Goal: Find specific page/section: Locate a particular part of the current website

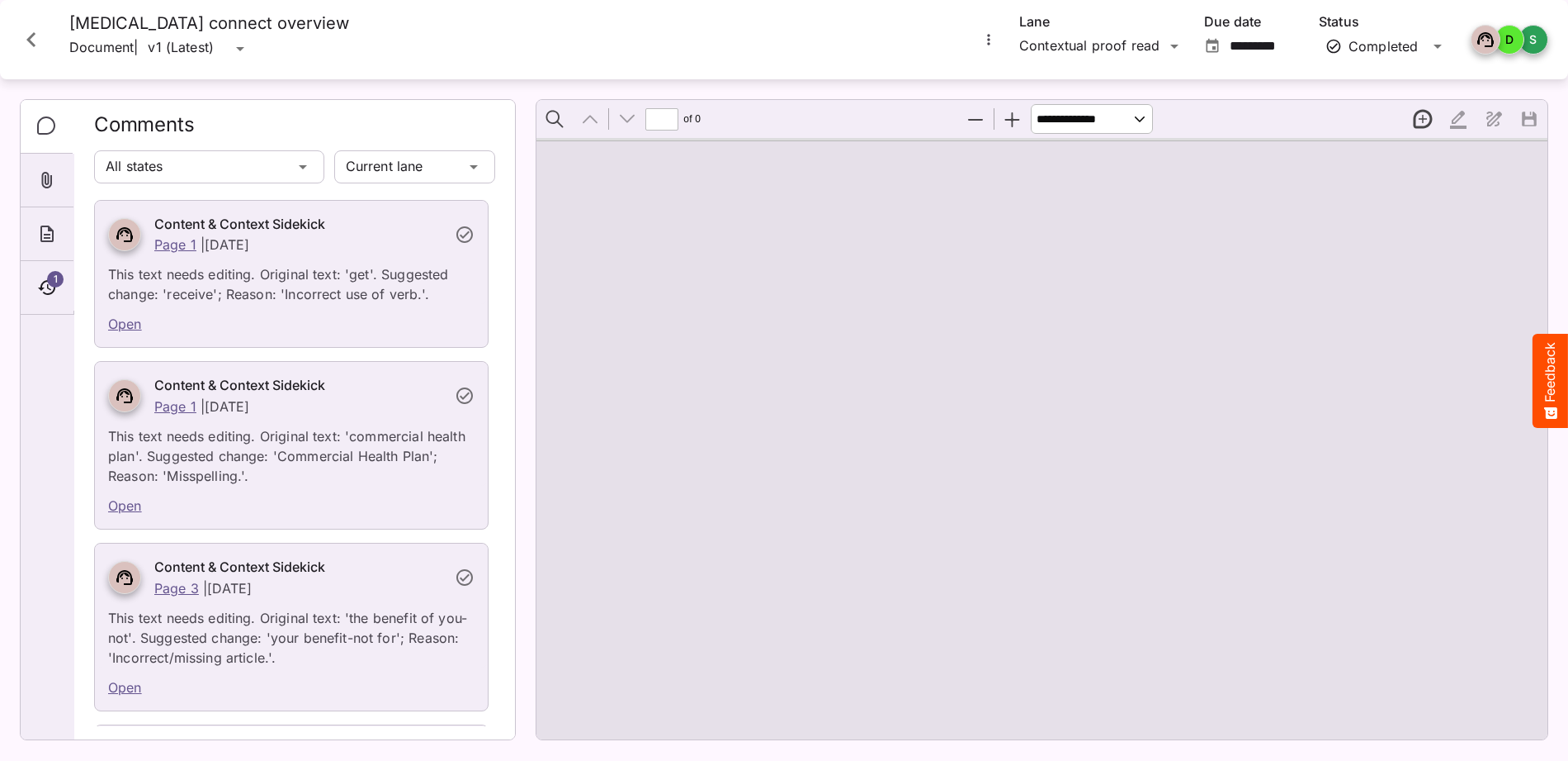
type input "*"
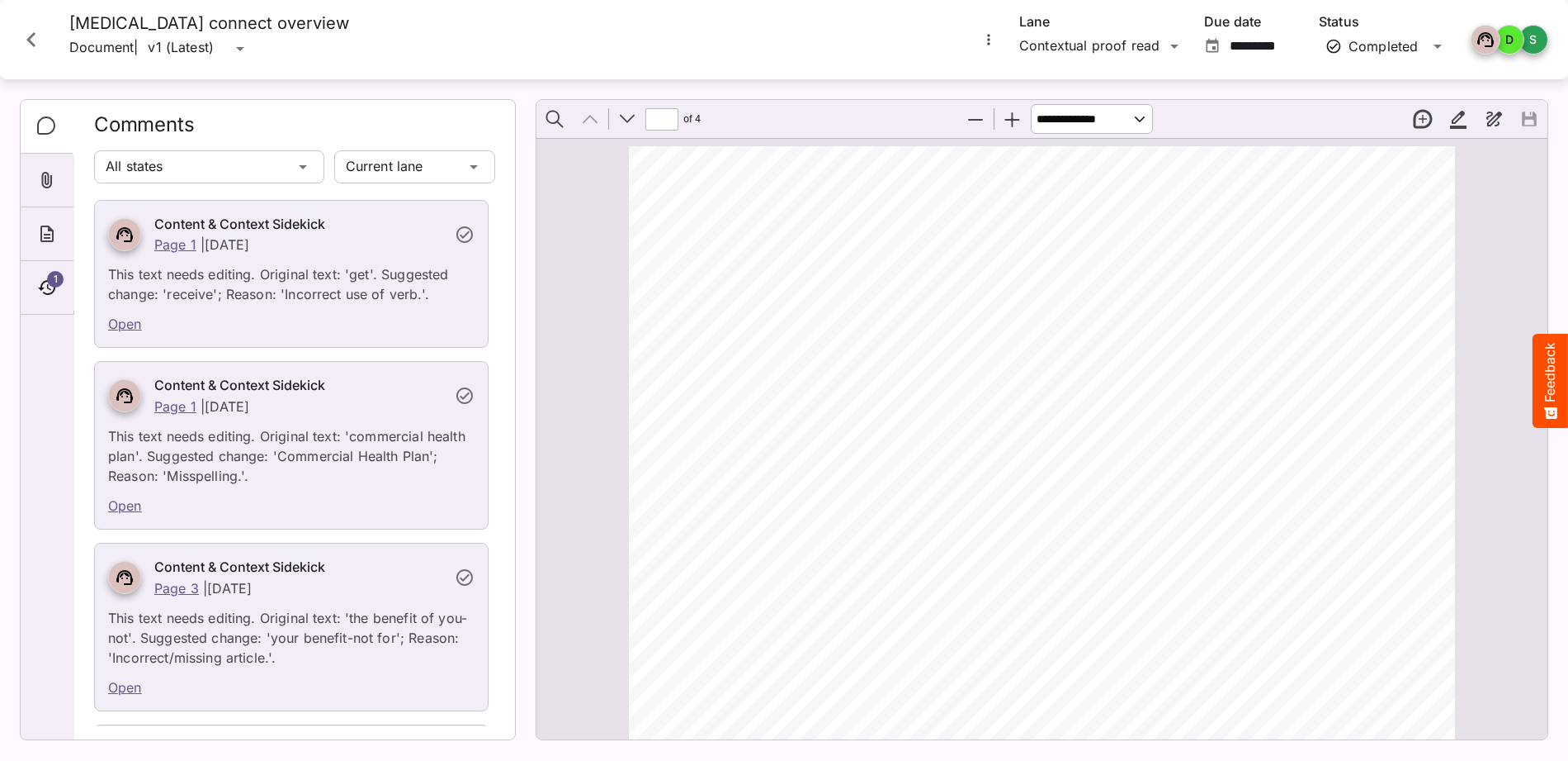
scroll to position [8, 0]
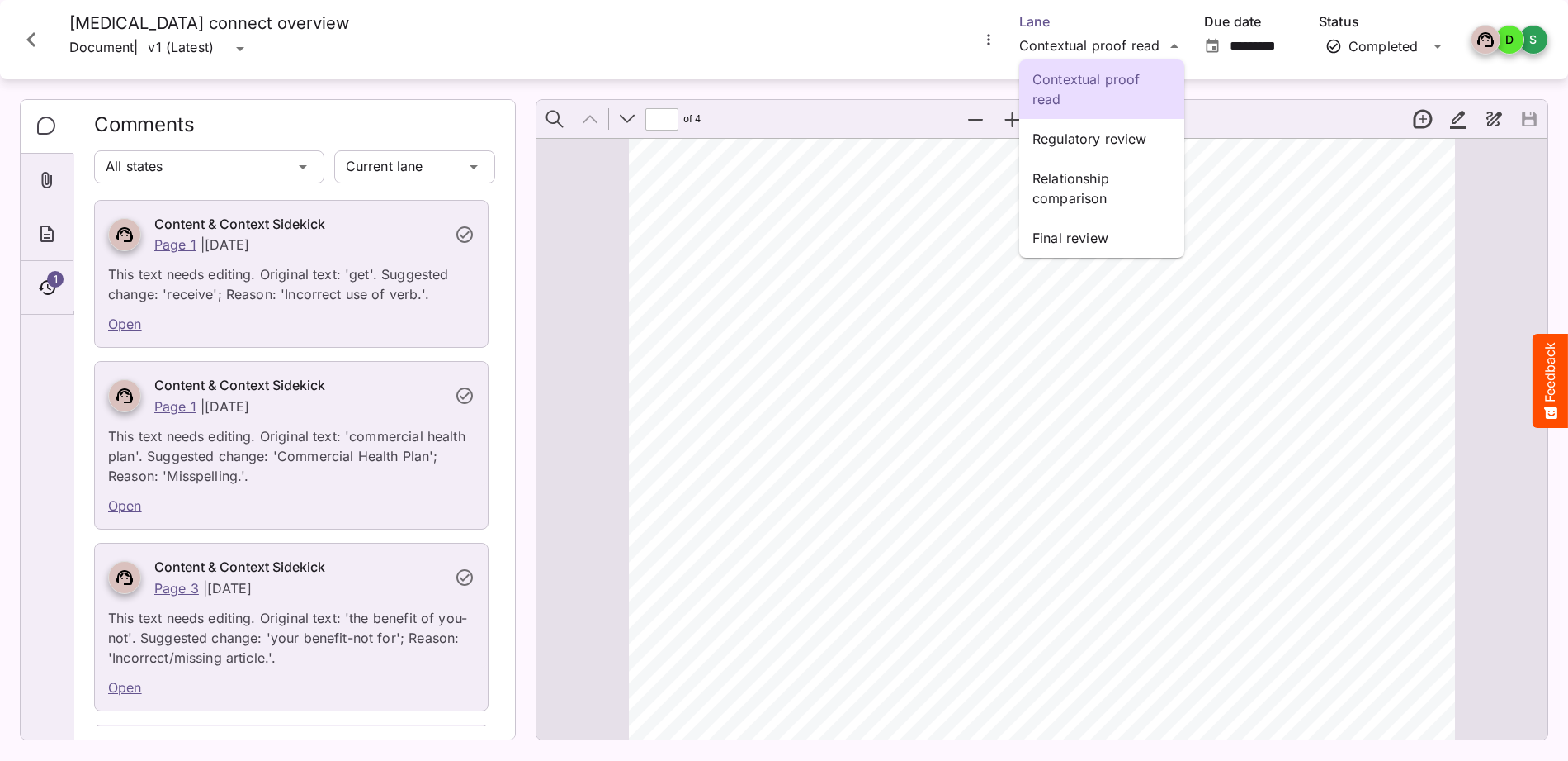
click at [1059, 43] on div "Contextual proof read Regulatory review Relationship comparison Final review IB…" at bounding box center [784, 376] width 1568 height 753
click at [1064, 183] on p "Relationship comparison" at bounding box center [1101, 187] width 139 height 40
type input "*********"
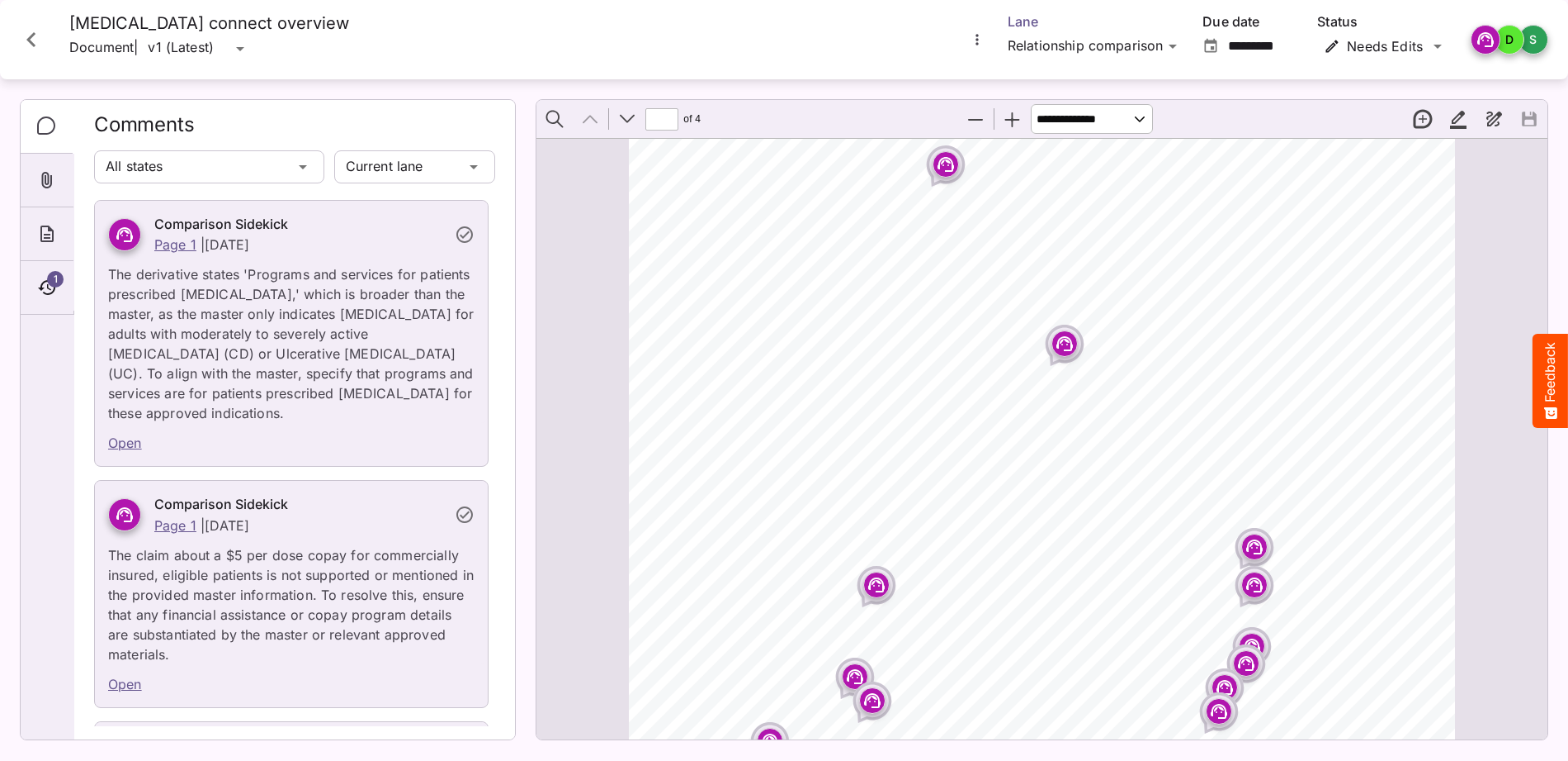
scroll to position [183, 0]
click at [1061, 346] on icon "Page ⁨1⁩" at bounding box center [1065, 345] width 10 height 5
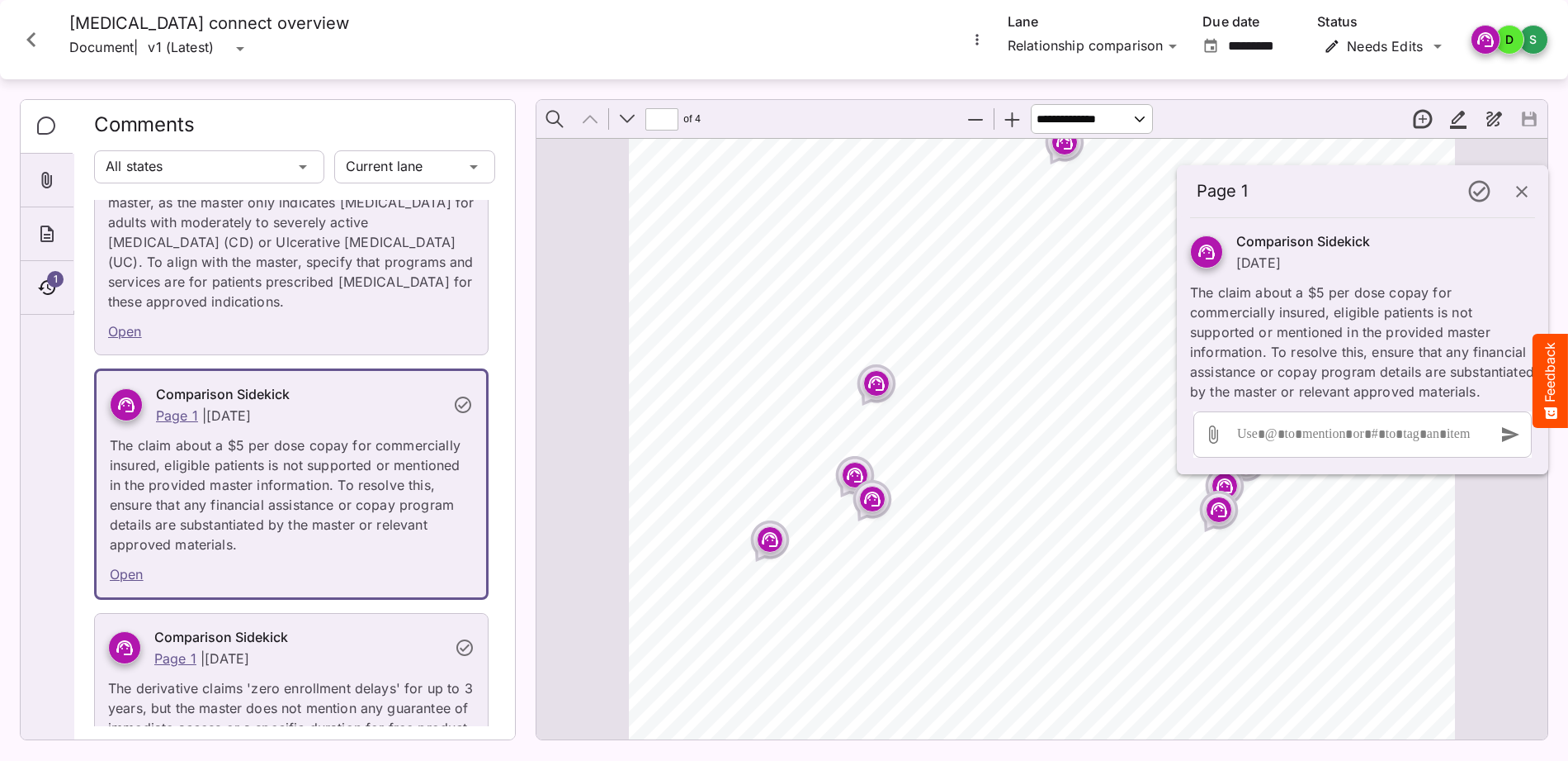
scroll to position [387, 0]
click at [856, 476] on rect "Page ⁨1⁩" at bounding box center [855, 477] width 20 height 20
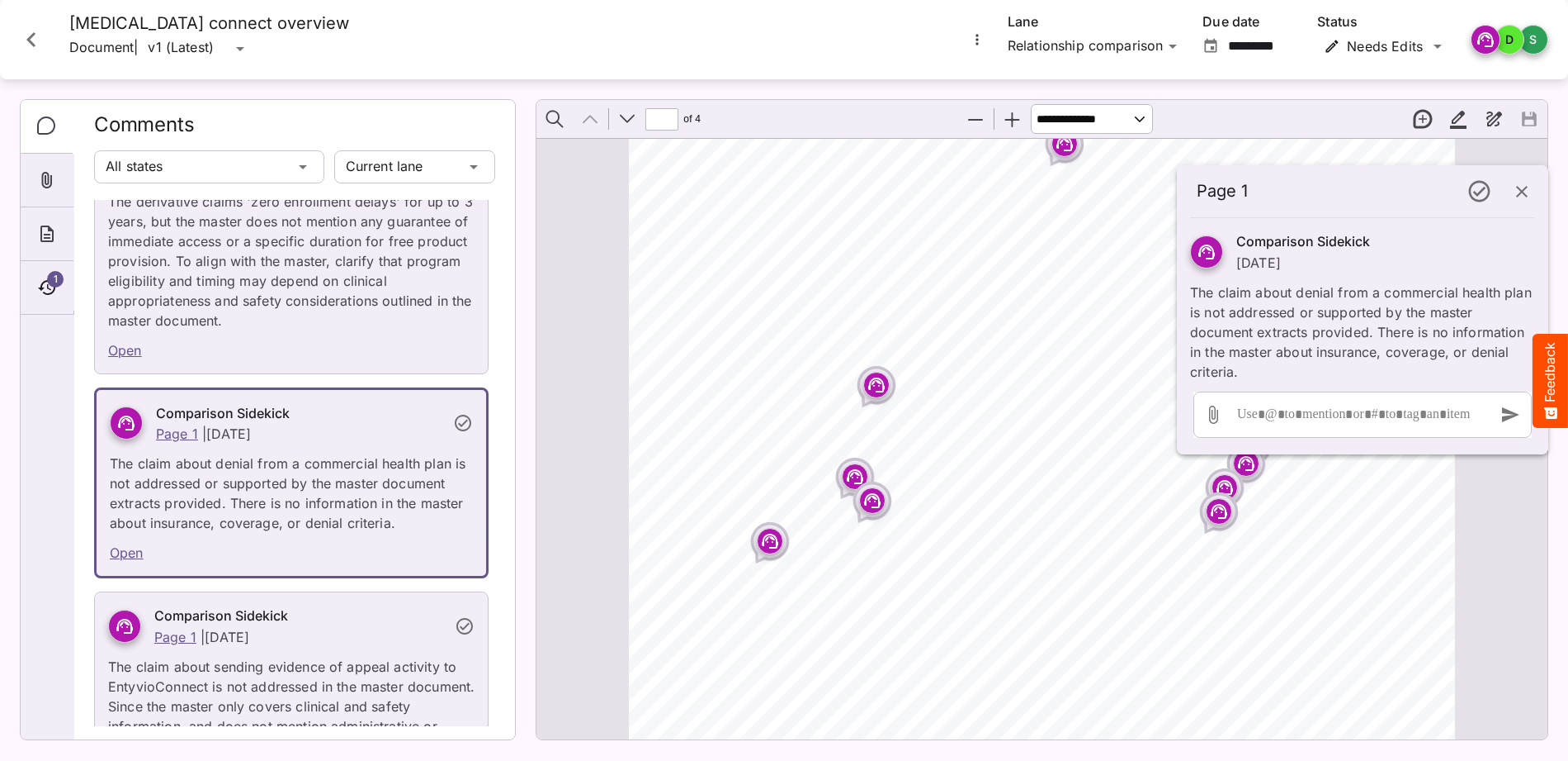
scroll to position [596, 0]
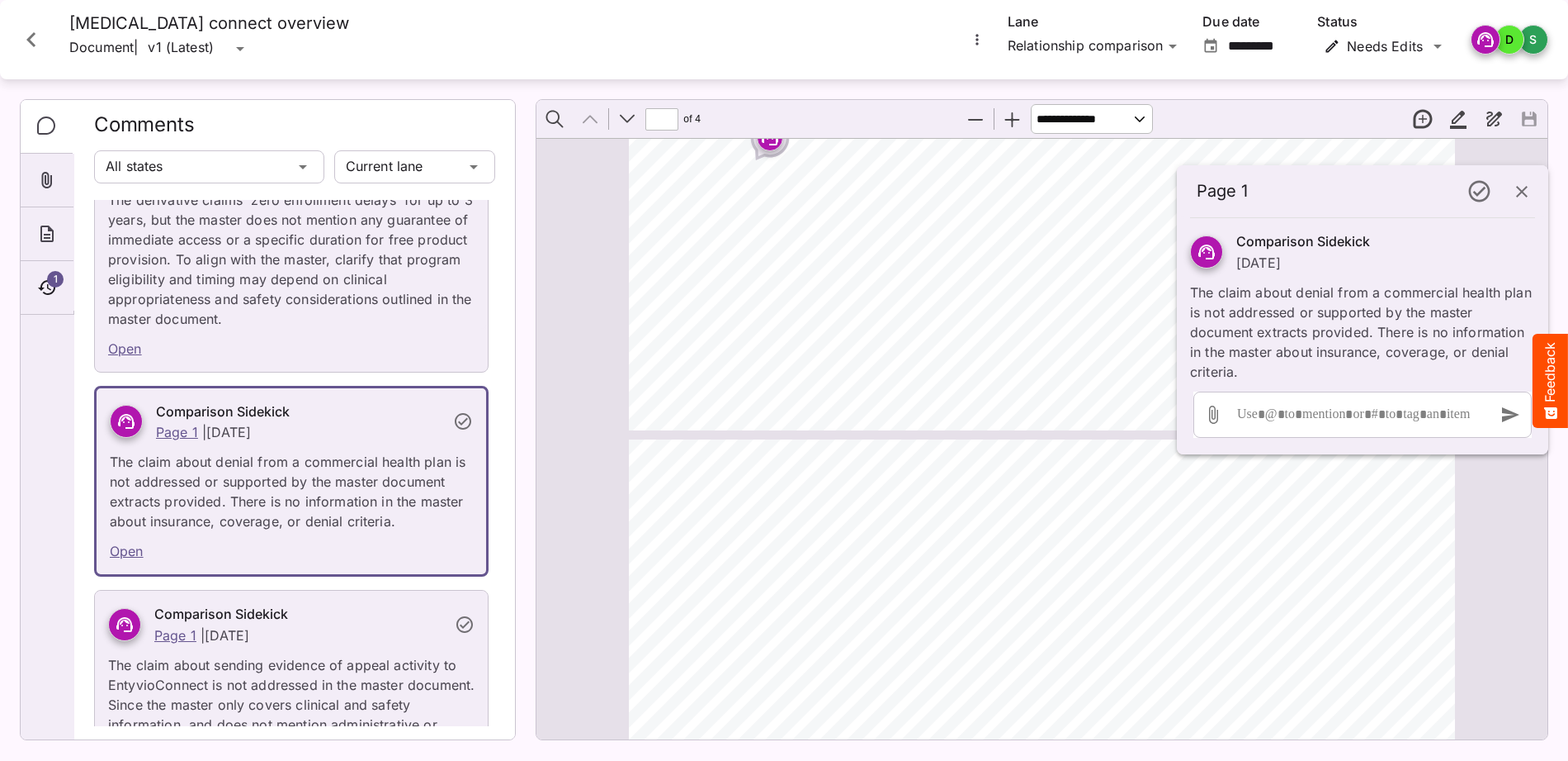
type input "*"
click at [1523, 187] on icon "button" at bounding box center [1522, 193] width 20 height 20
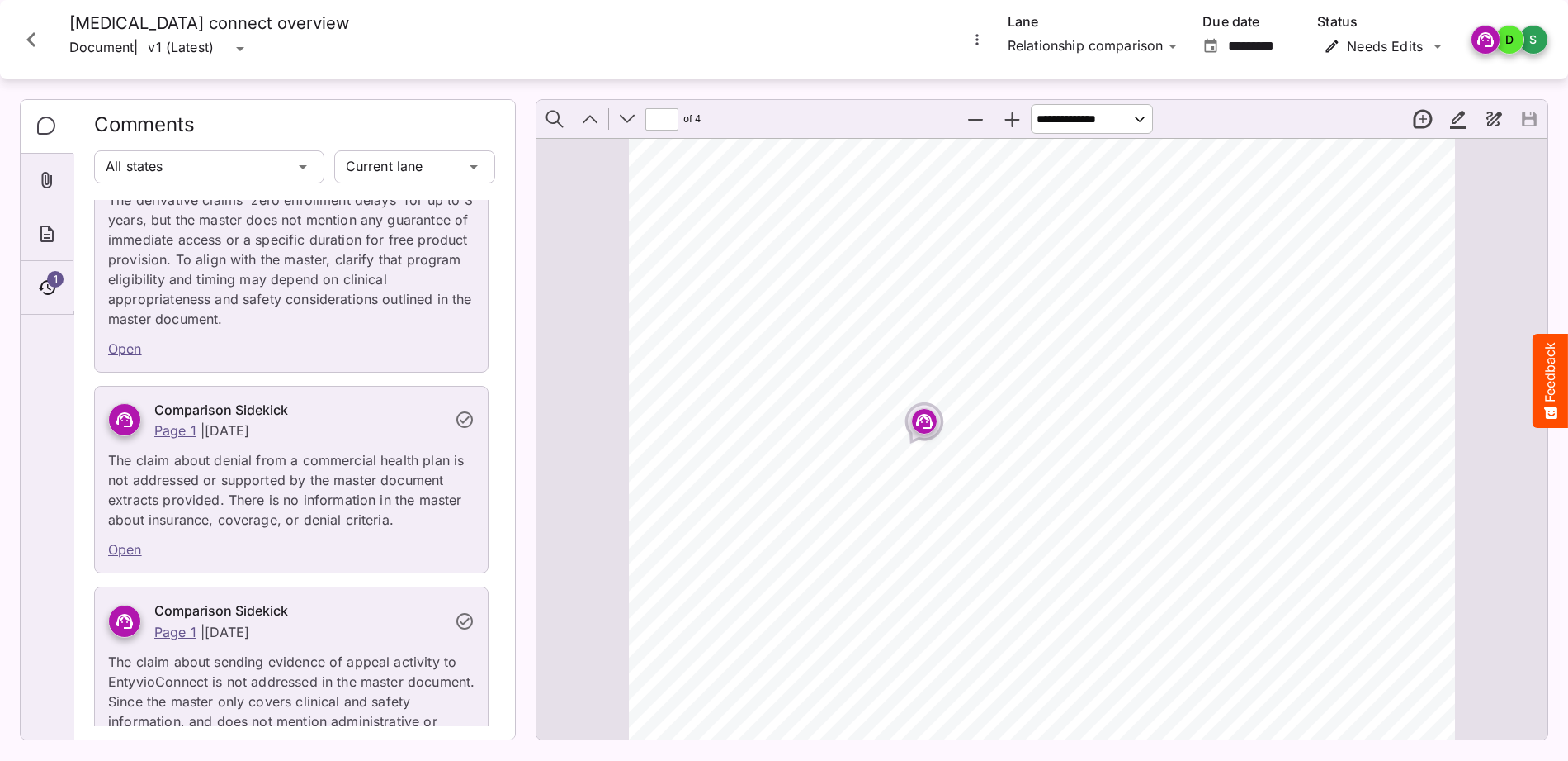
click at [923, 419] on rect "Page ⁨2⁩" at bounding box center [925, 421] width 20 height 20
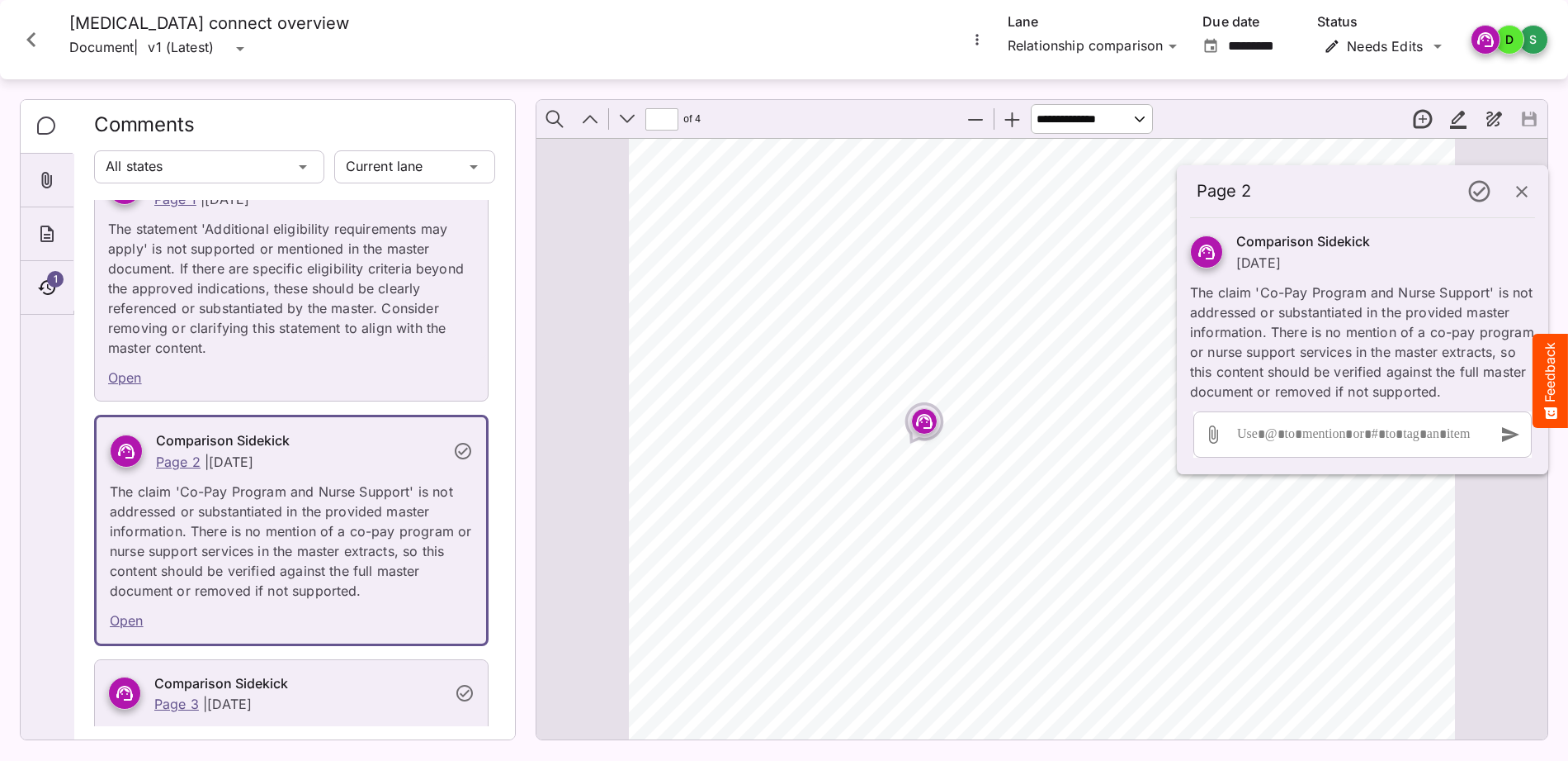
scroll to position [2918, 0]
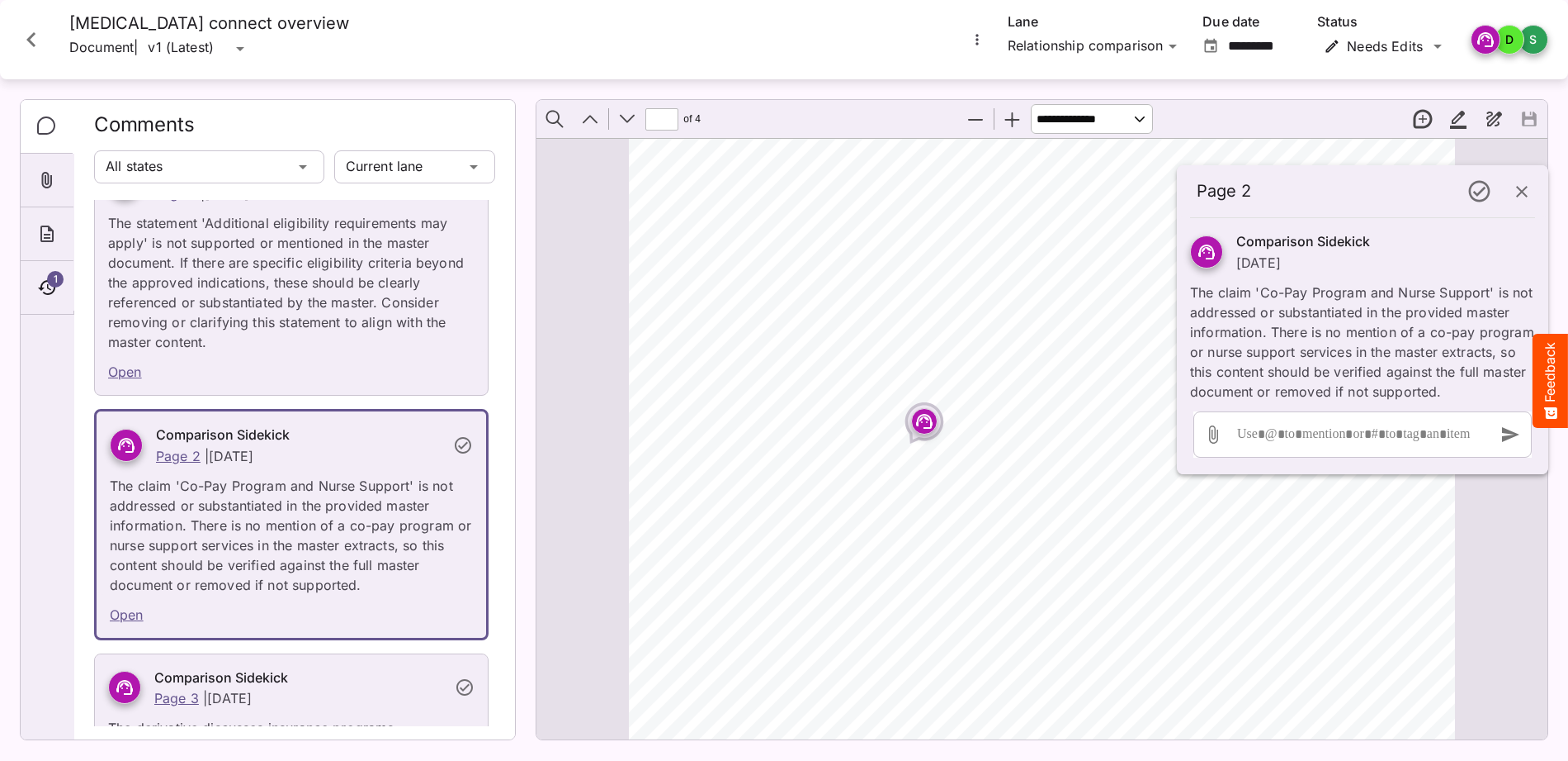
click at [44, 38] on icon "Close card" at bounding box center [31, 40] width 29 height 29
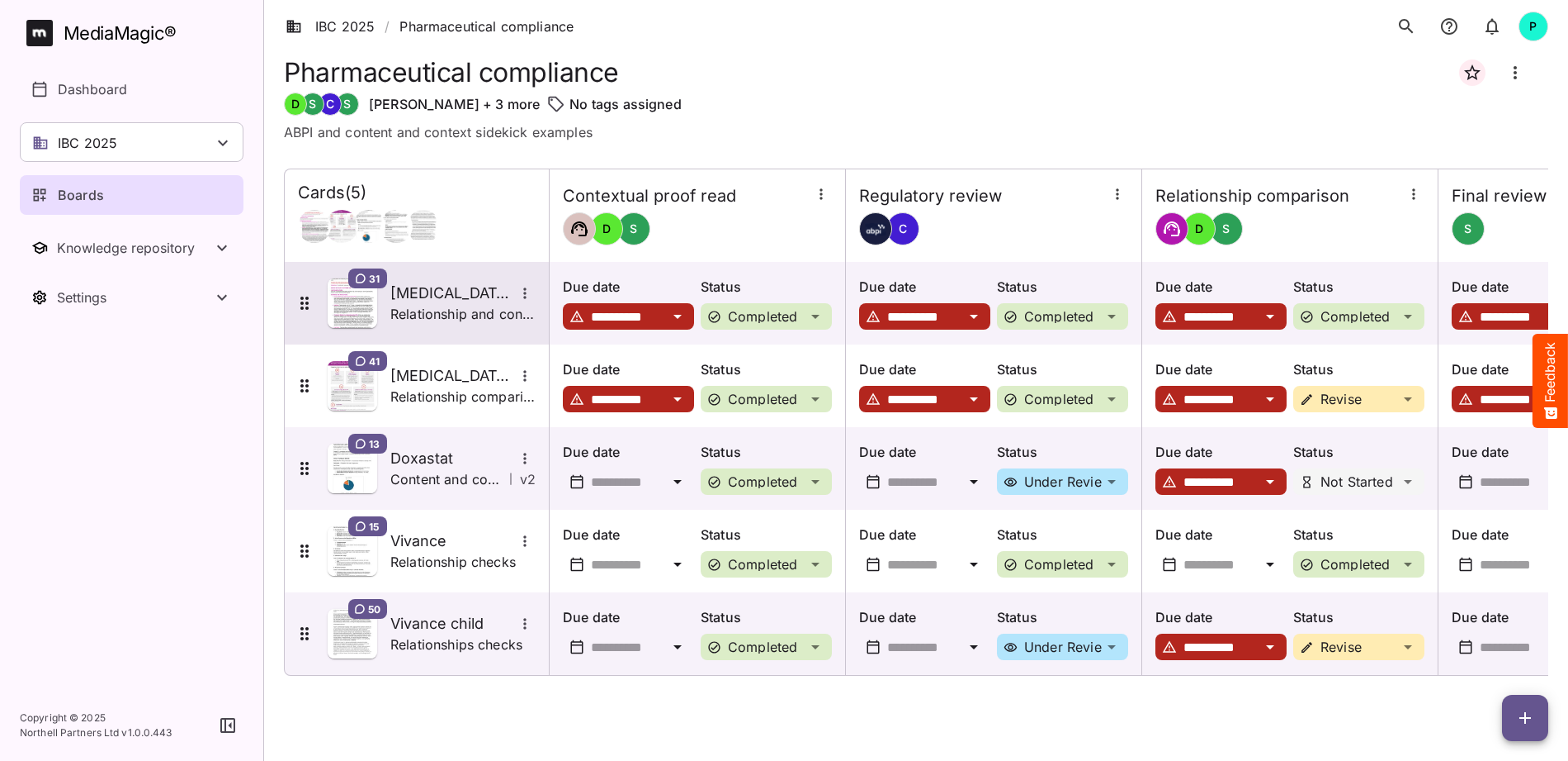
click at [451, 306] on p "Relationship and content and context checks" at bounding box center [463, 314] width 145 height 20
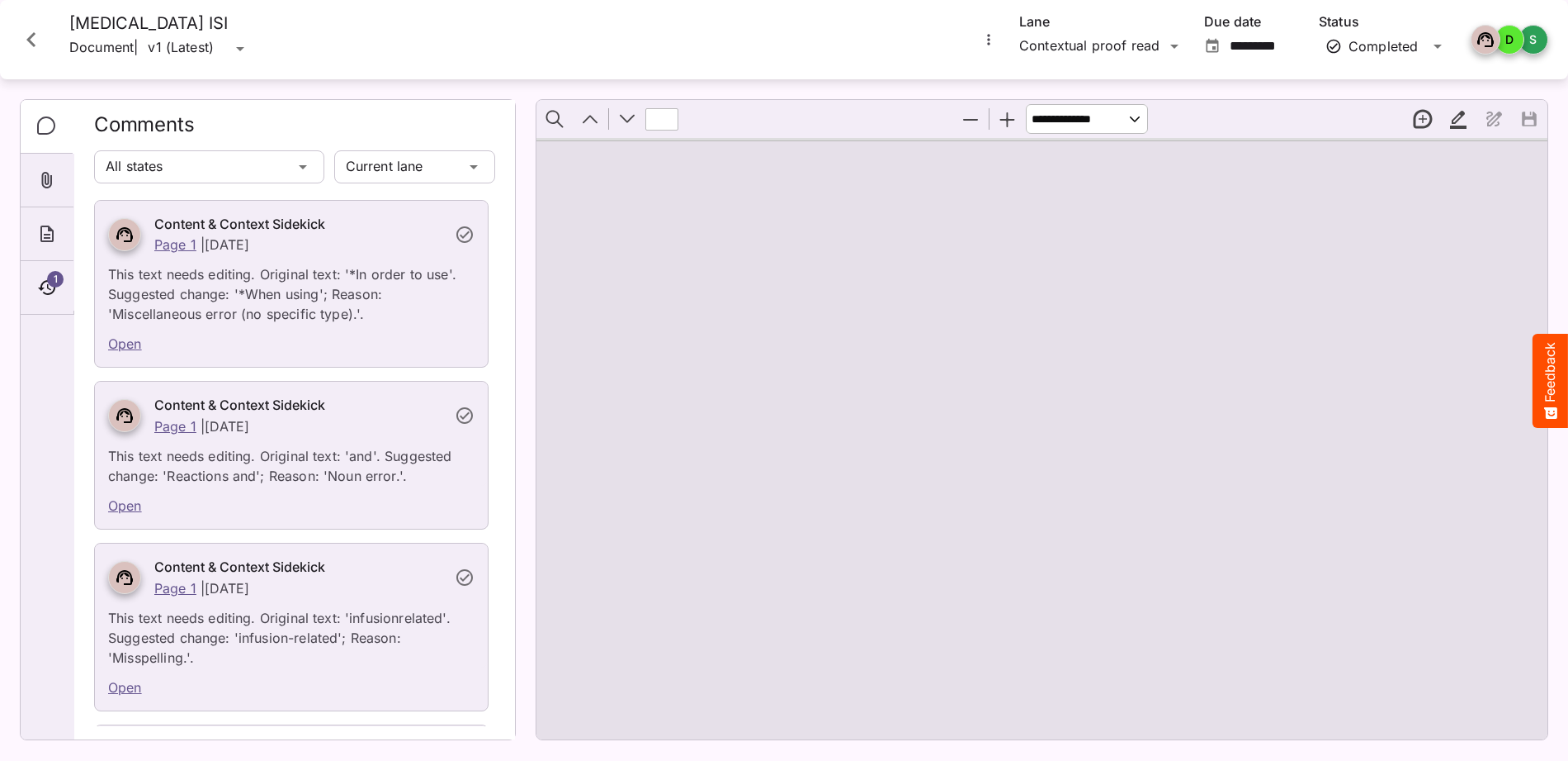
type input "*"
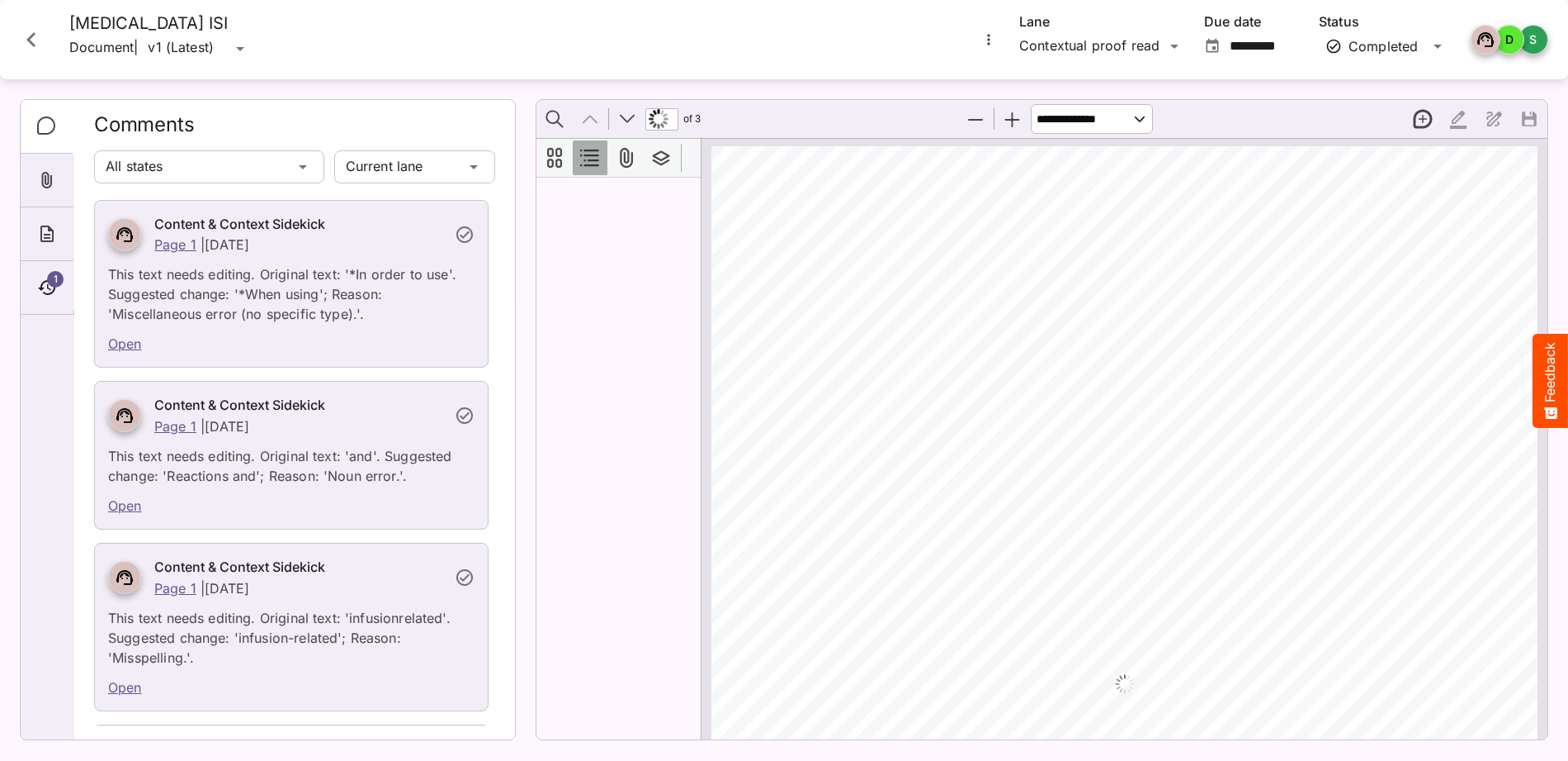
scroll to position [8, 0]
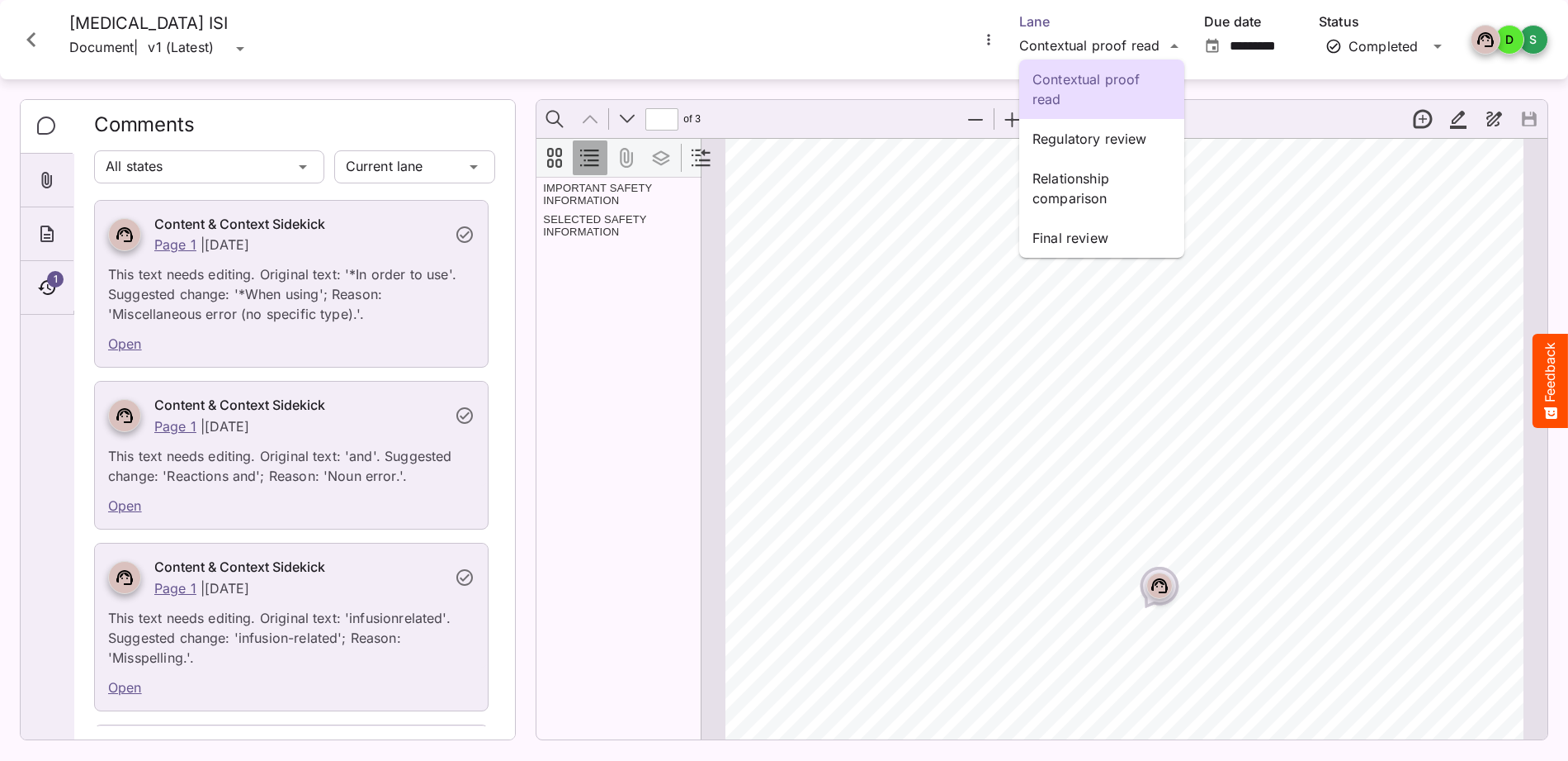
click at [1109, 39] on div "Contextual proof read Regulatory review Relationship comparison Final review IB…" at bounding box center [784, 376] width 1568 height 753
click at [1077, 187] on p "Relationship comparison" at bounding box center [1101, 187] width 139 height 40
type input "*********"
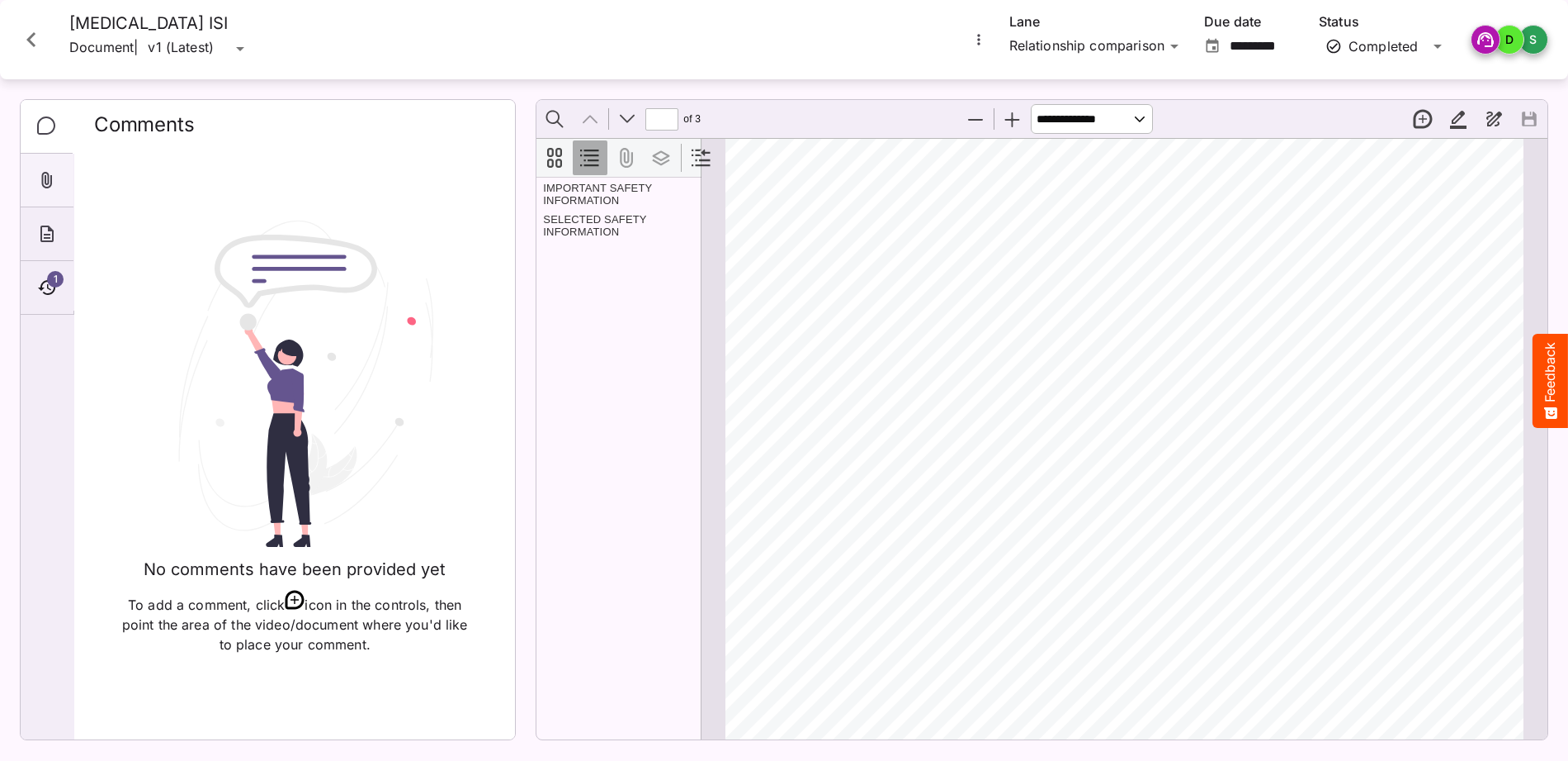
click at [45, 170] on icon "Attachments" at bounding box center [47, 180] width 20 height 20
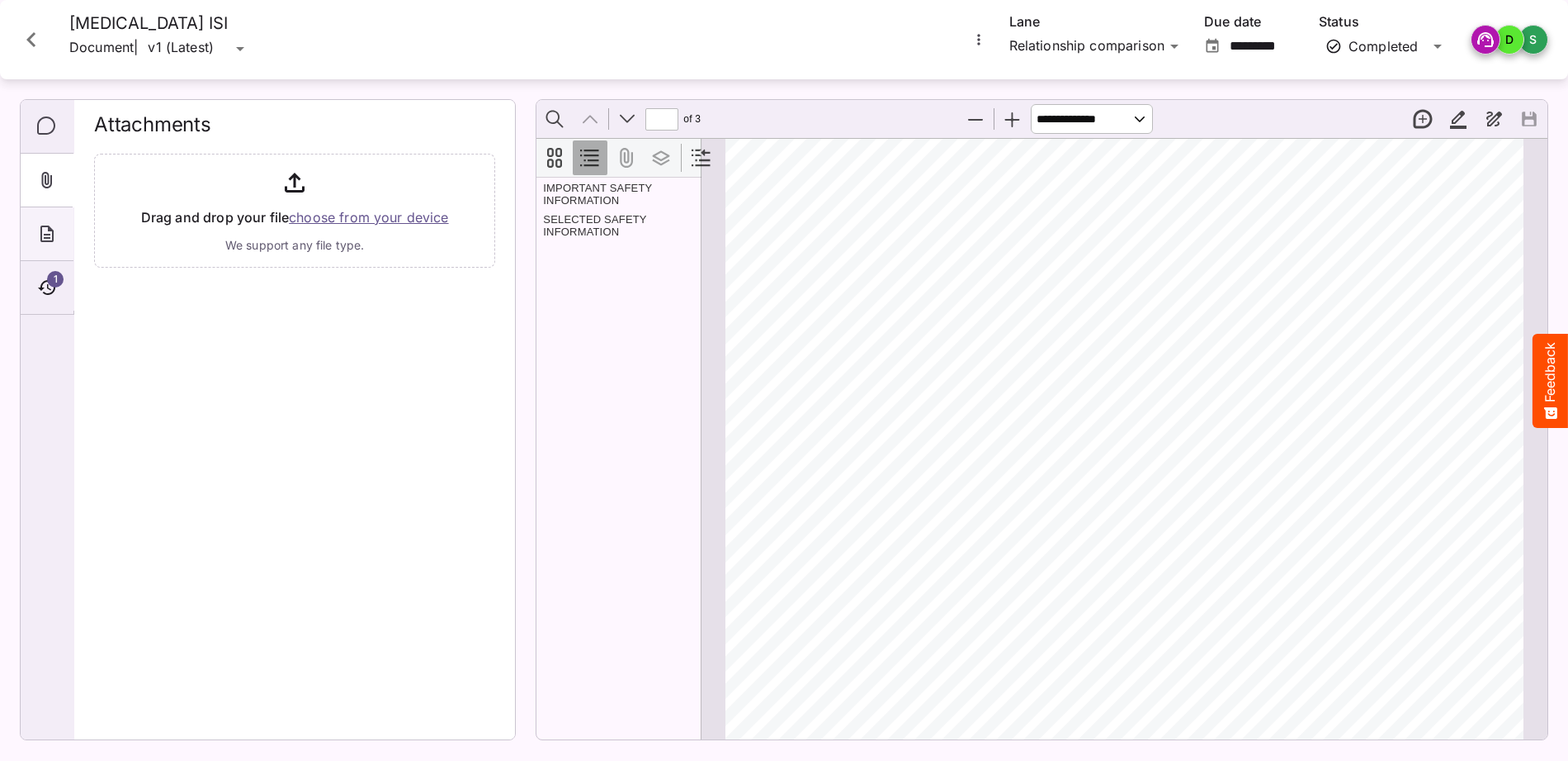
click at [44, 224] on icon "About" at bounding box center [47, 234] width 20 height 20
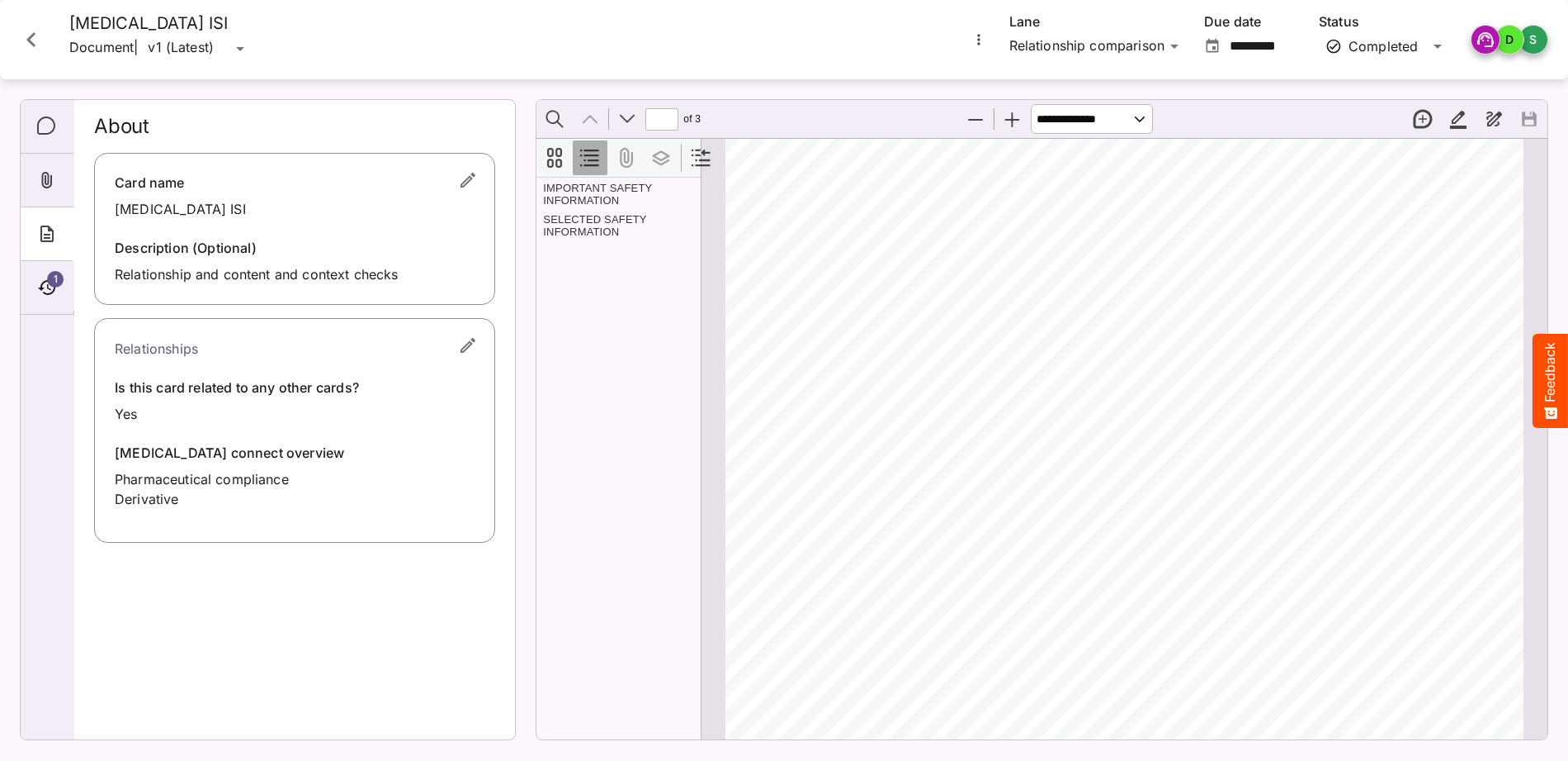
click at [24, 47] on icon "Close card" at bounding box center [31, 40] width 29 height 29
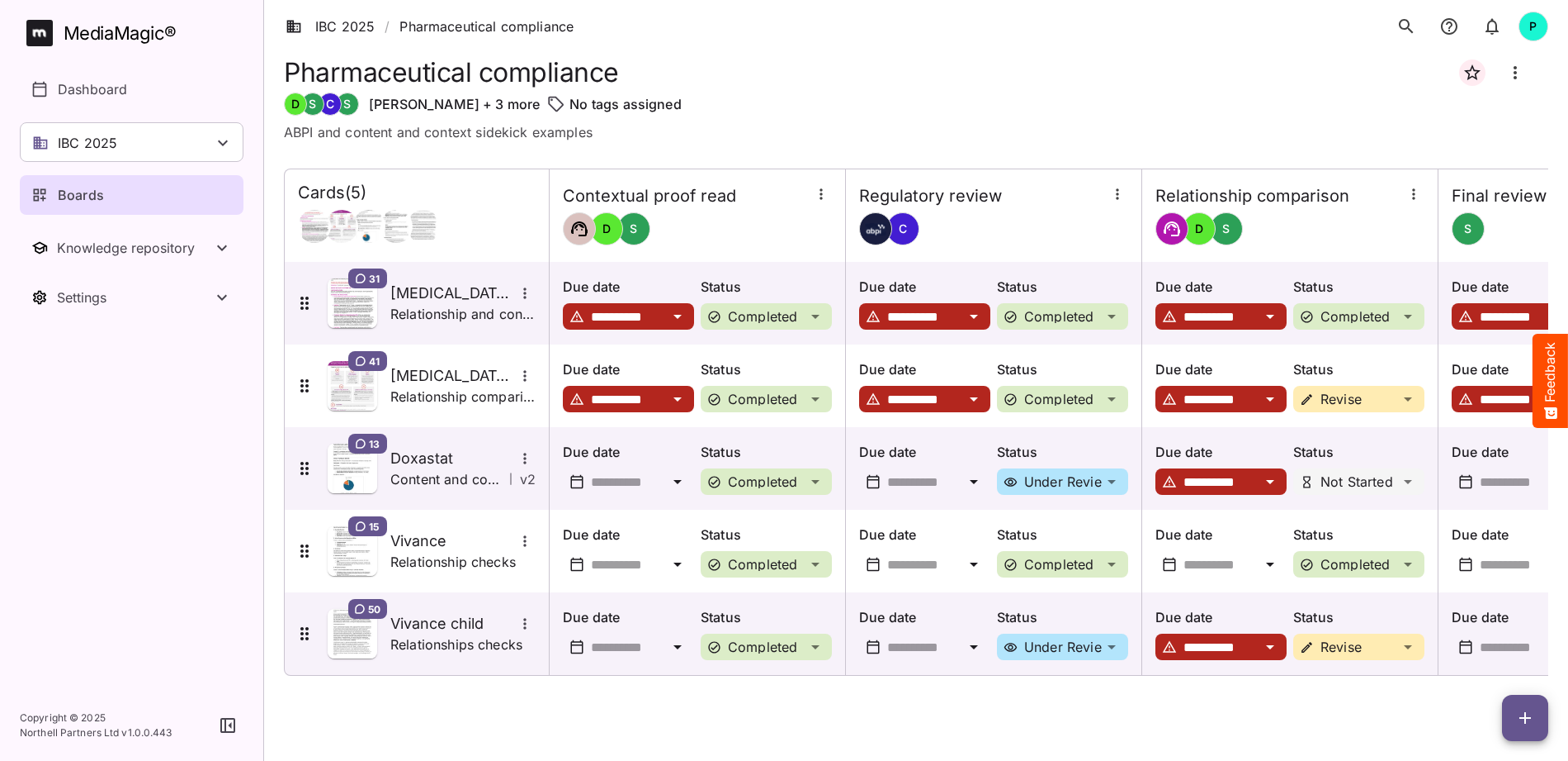
click at [464, 385] on h5 "Entyvio connect overview" at bounding box center [452, 376] width 124 height 20
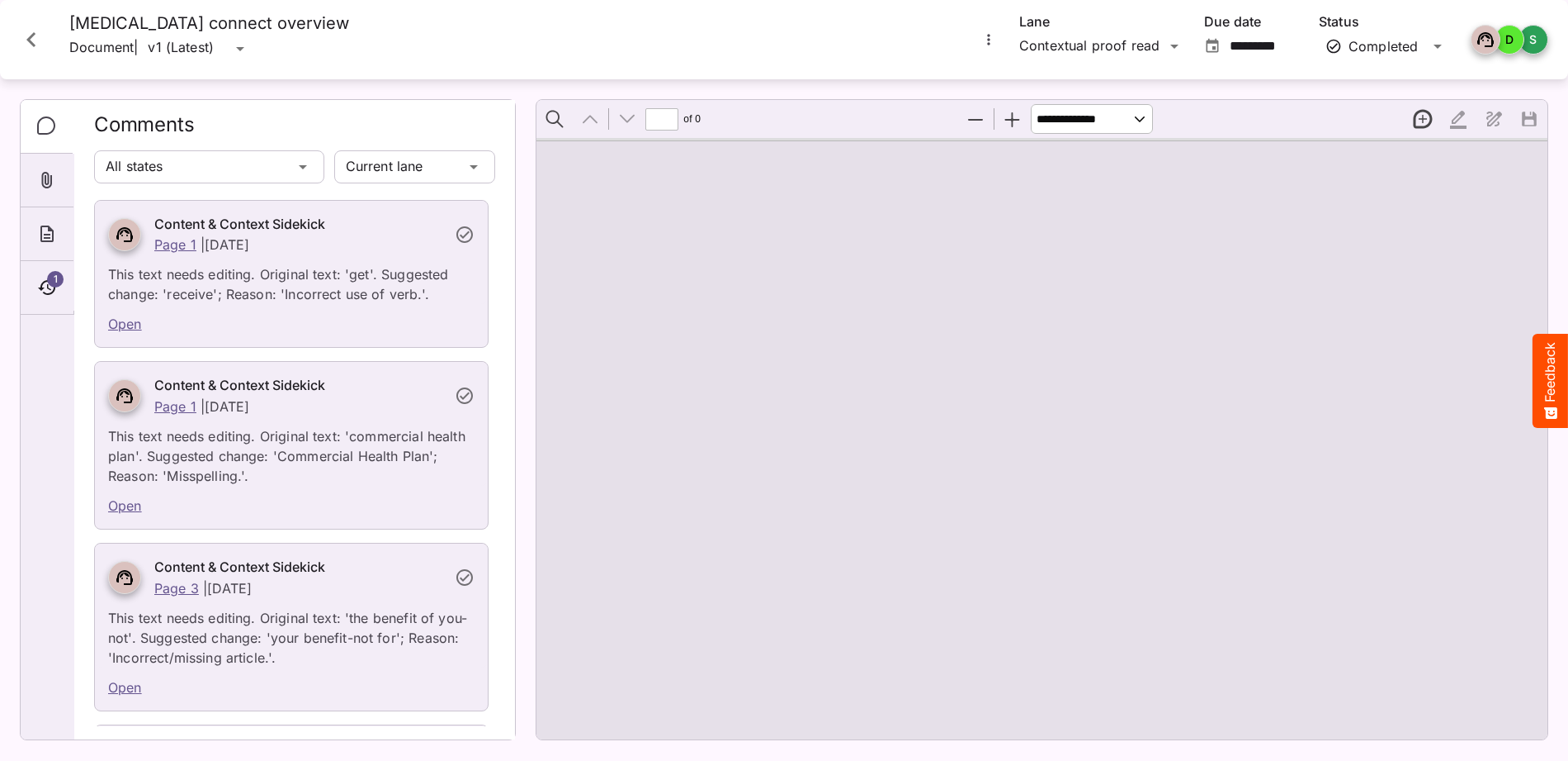
type input "*"
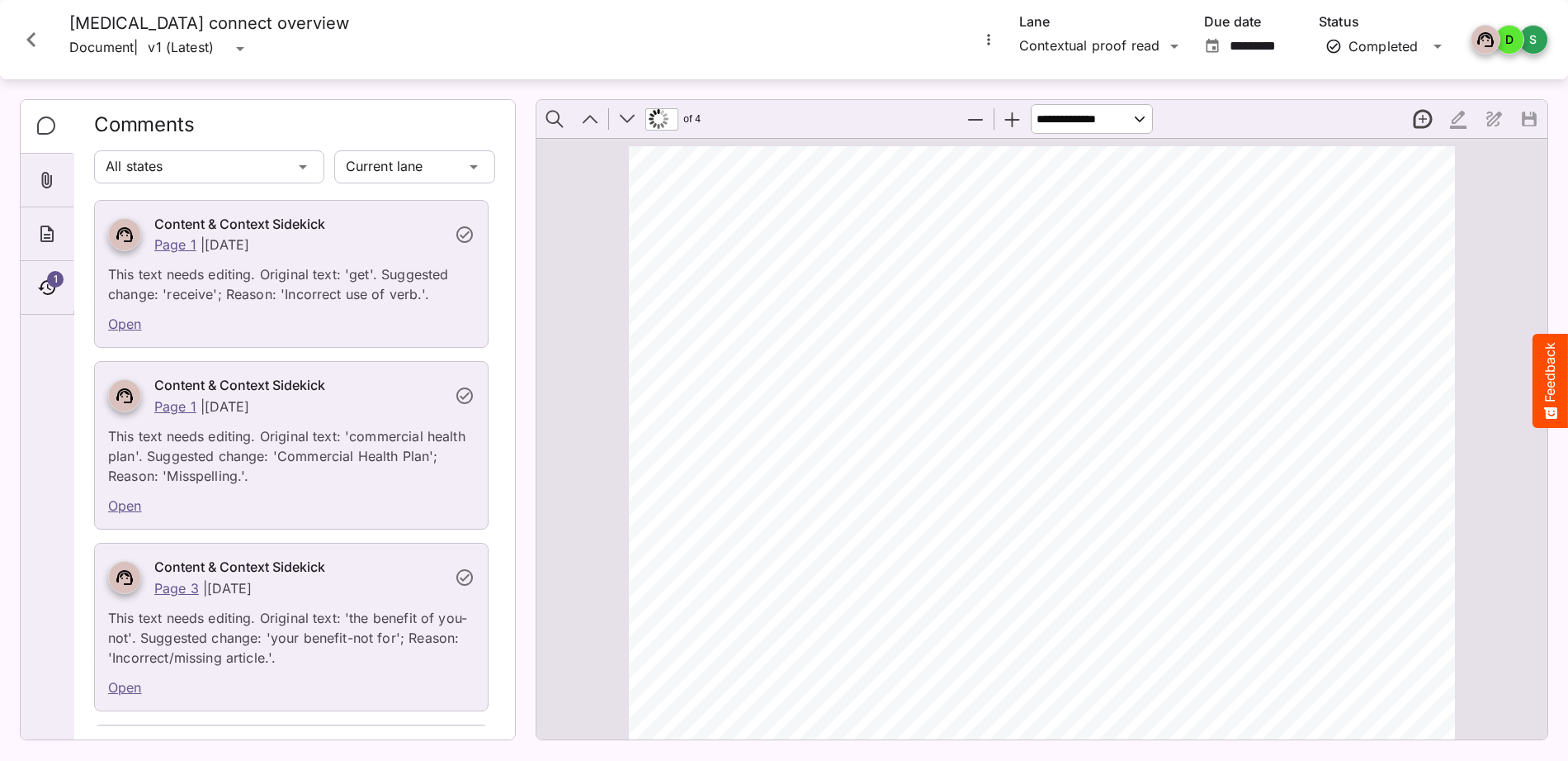
scroll to position [1335, 0]
click at [54, 233] on icon "About" at bounding box center [47, 234] width 20 height 20
